Goal: Information Seeking & Learning: Learn about a topic

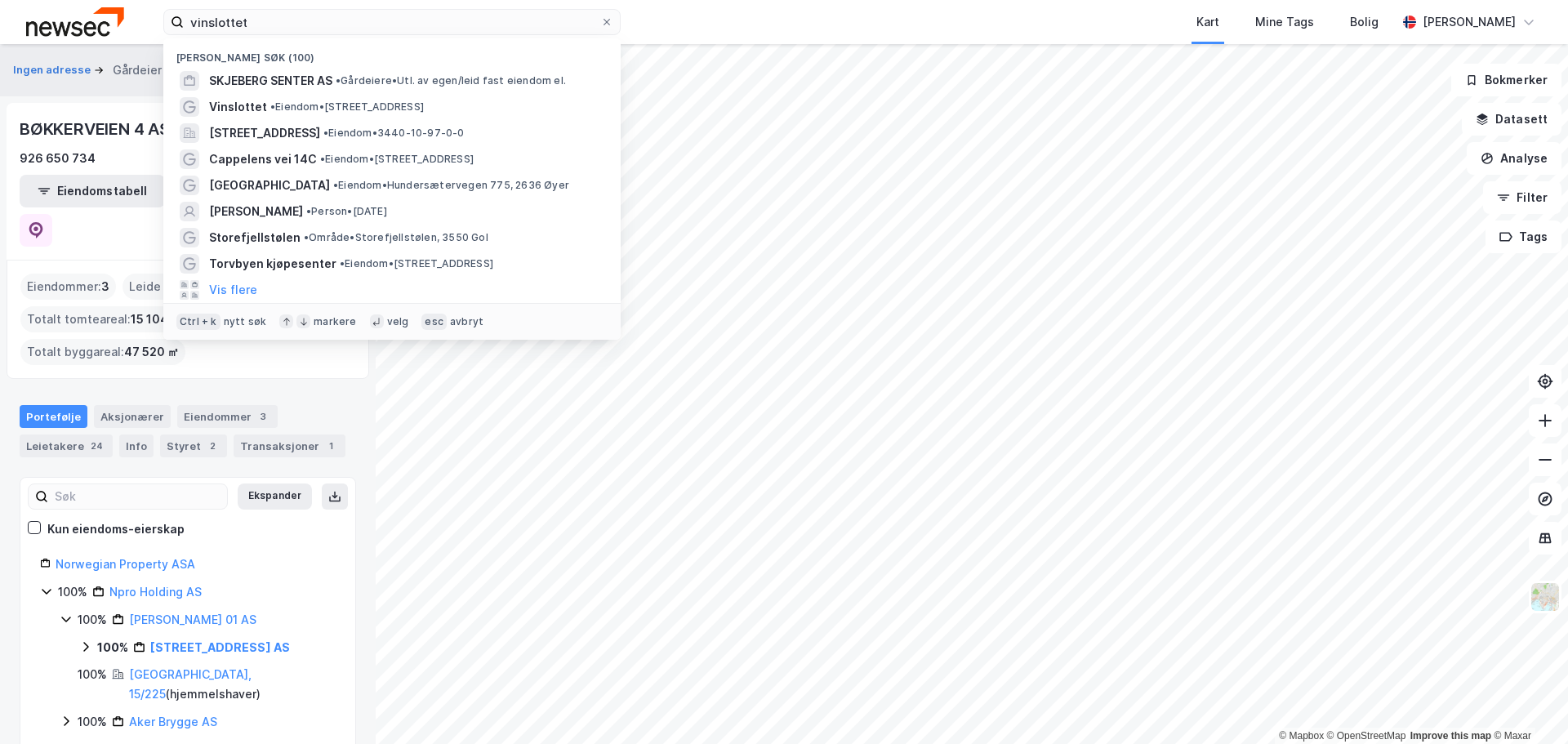
click at [387, 14] on input "vinslottet" at bounding box center [392, 22] width 417 height 25
click at [348, 75] on span "• Gårdeiere • Utl. av egen/leid fast eiendom el." at bounding box center [450, 81] width 231 height 13
